Goal: Navigation & Orientation: Find specific page/section

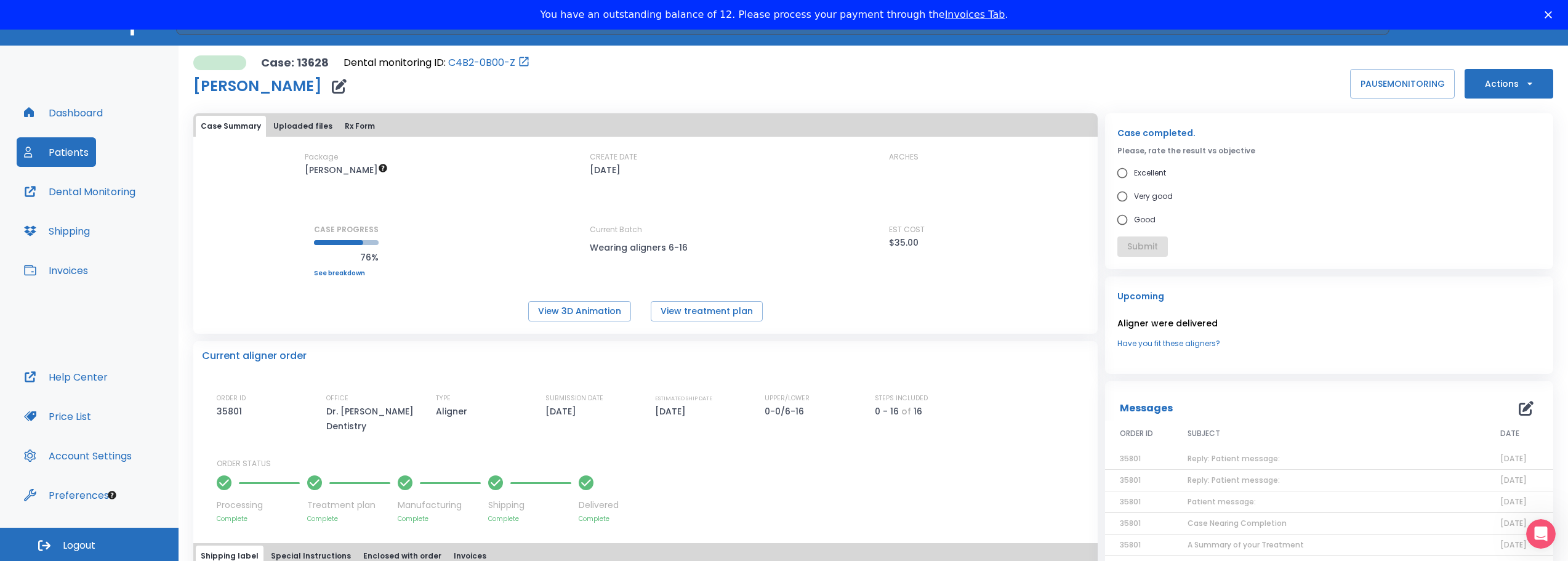
click at [70, 110] on button "Dashboard" at bounding box center [63, 112] width 93 height 29
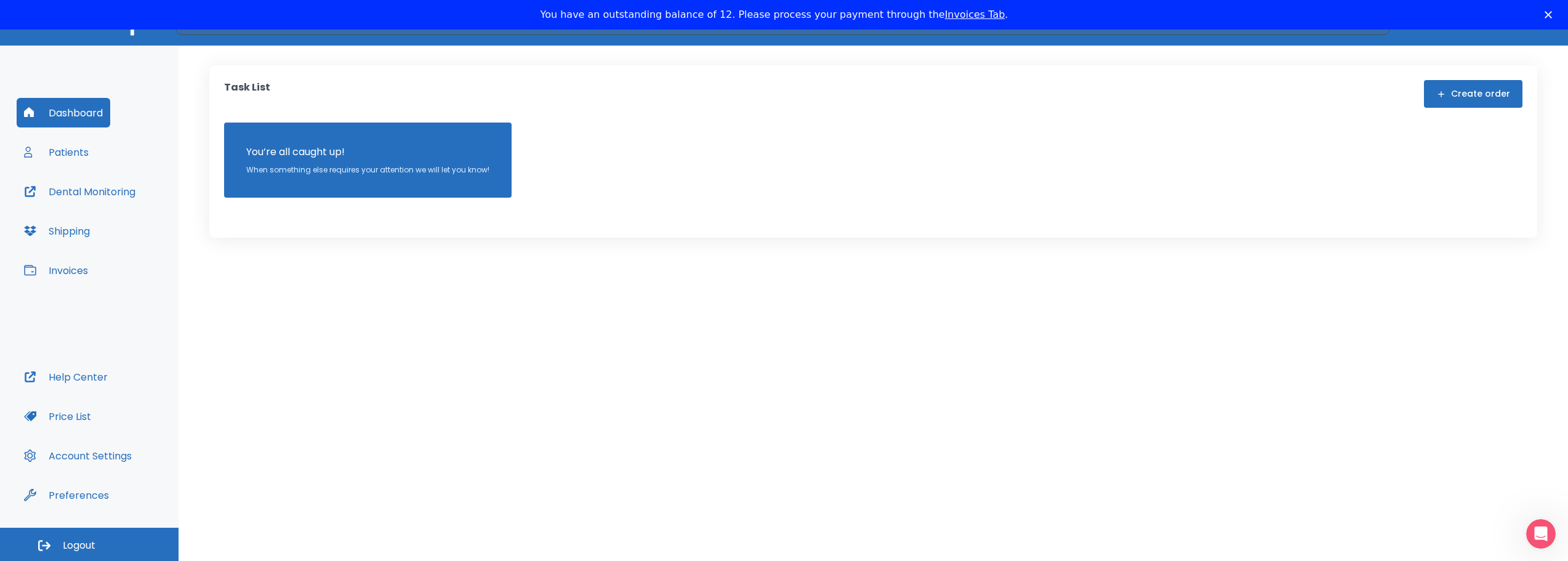
click at [71, 152] on button "Patients" at bounding box center [56, 151] width 79 height 29
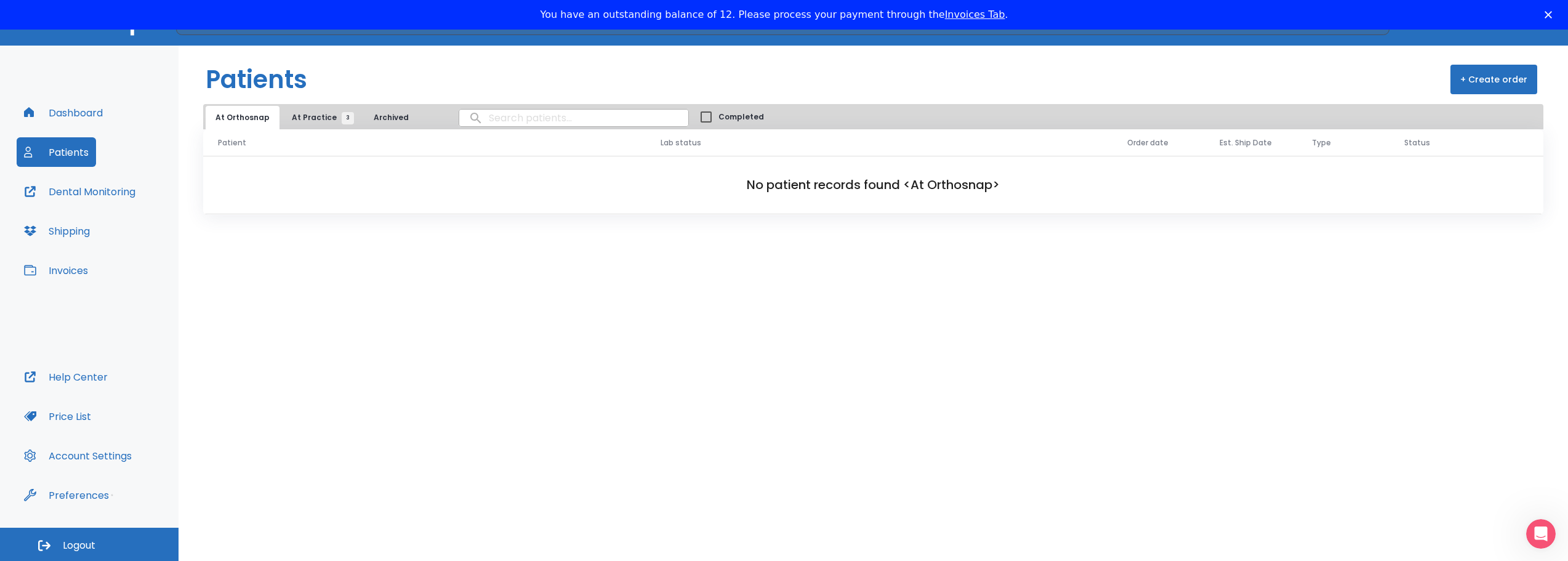
click at [321, 121] on span "At Practice 3" at bounding box center [320, 118] width 56 height 11
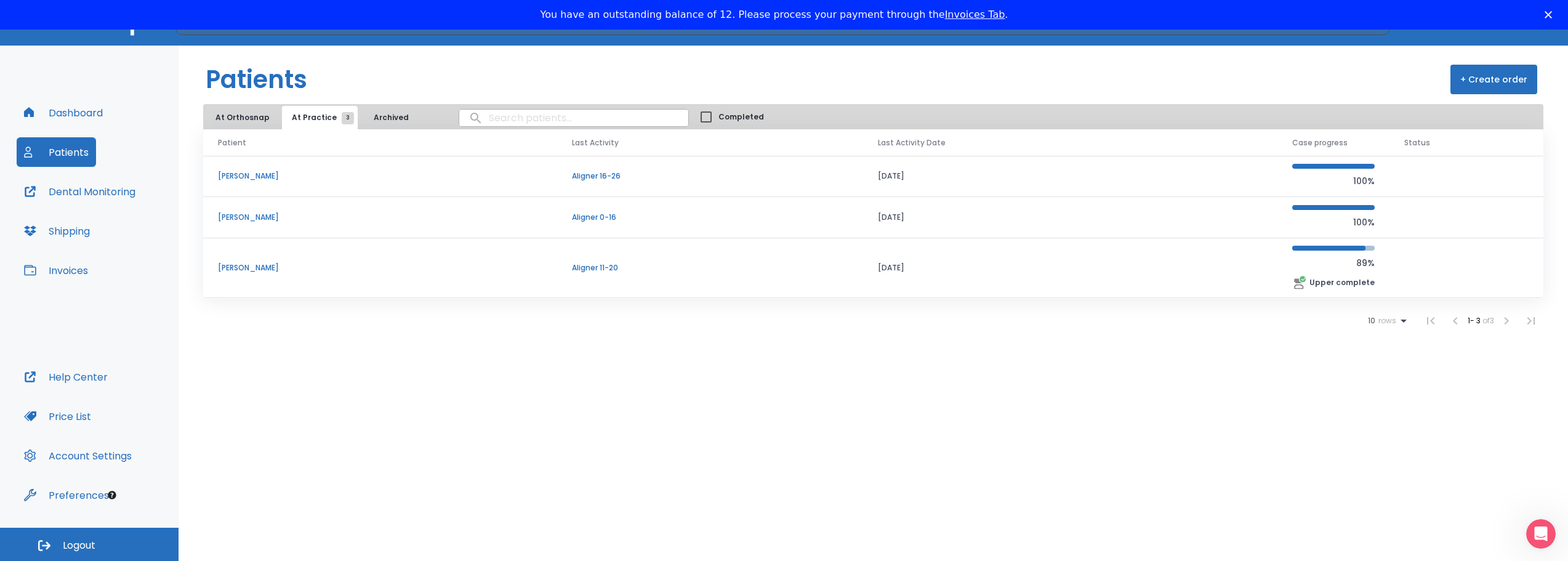
click at [271, 170] on td "[PERSON_NAME]" at bounding box center [379, 176] width 353 height 41
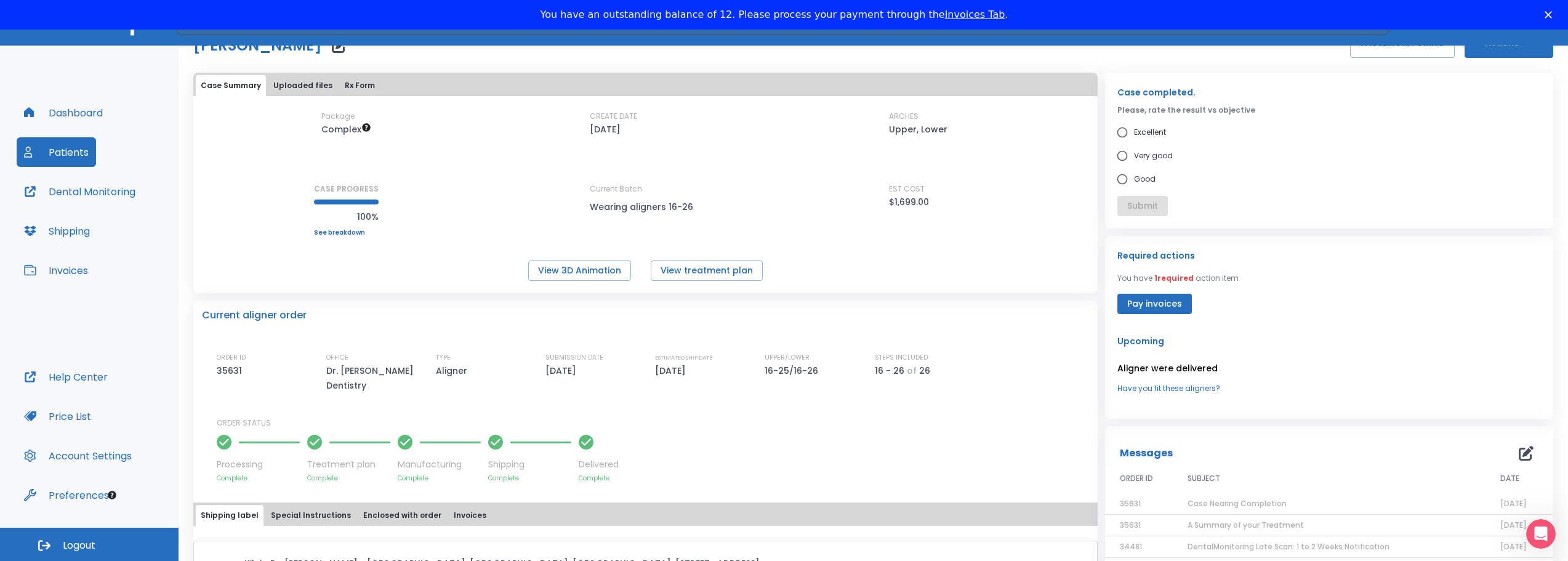
scroll to position [19, 0]
